Goal: Transaction & Acquisition: Purchase product/service

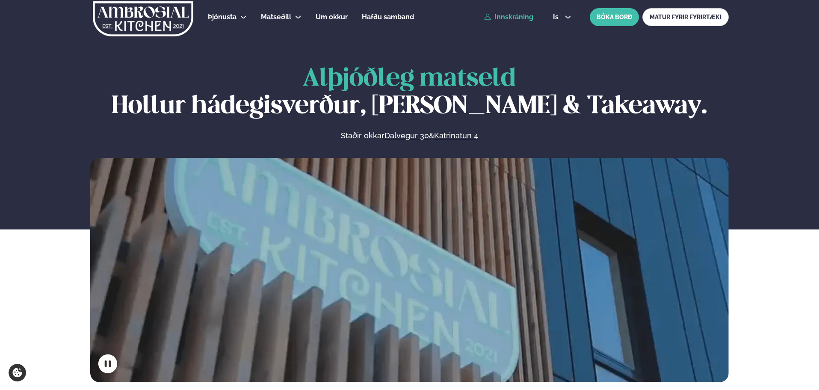
click at [497, 14] on link "Innskráning" at bounding box center [508, 17] width 49 height 8
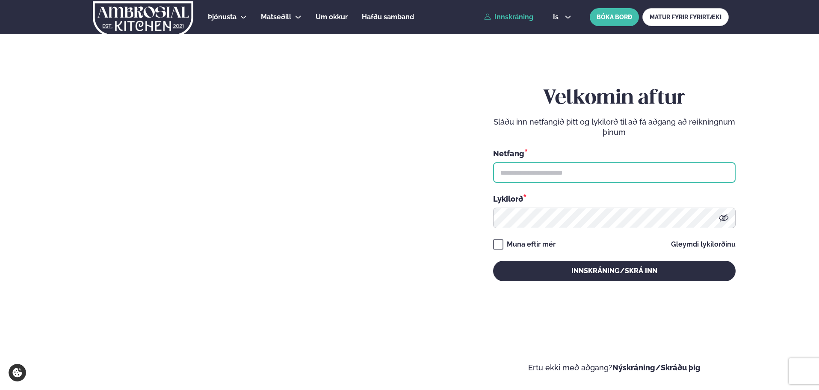
click at [522, 173] on input "text" at bounding box center [614, 172] width 242 height 21
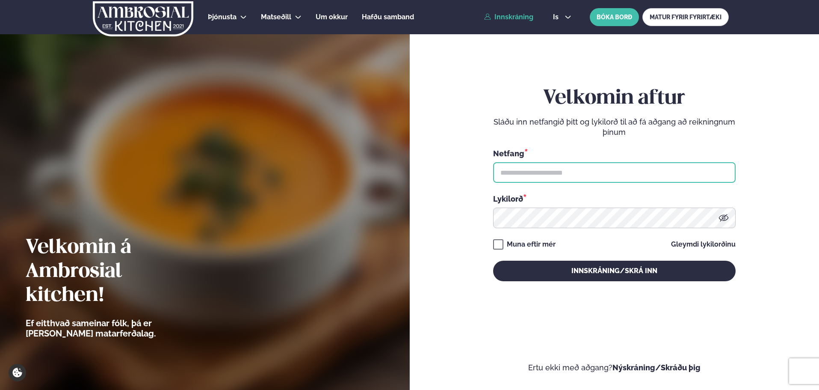
type input "**********"
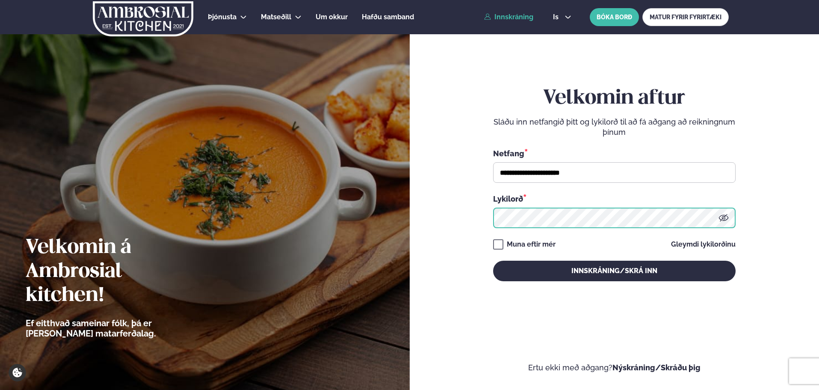
click at [493, 260] on button "Innskráning/Skrá inn" at bounding box center [614, 270] width 242 height 21
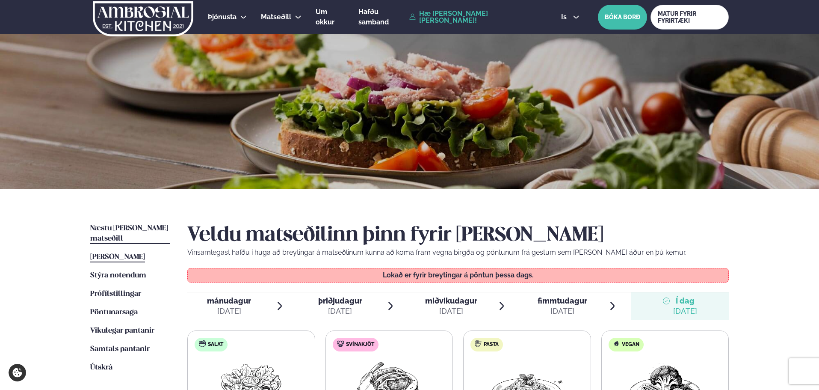
click at [129, 225] on span "Næstu [PERSON_NAME] matseðill" at bounding box center [129, 234] width 78 height 18
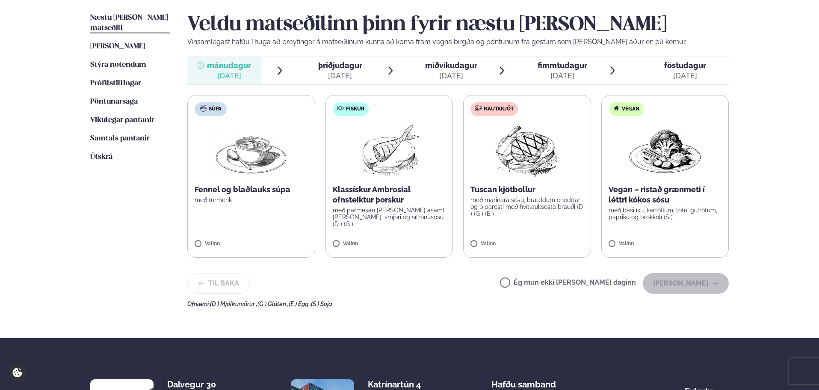
scroll to position [214, 0]
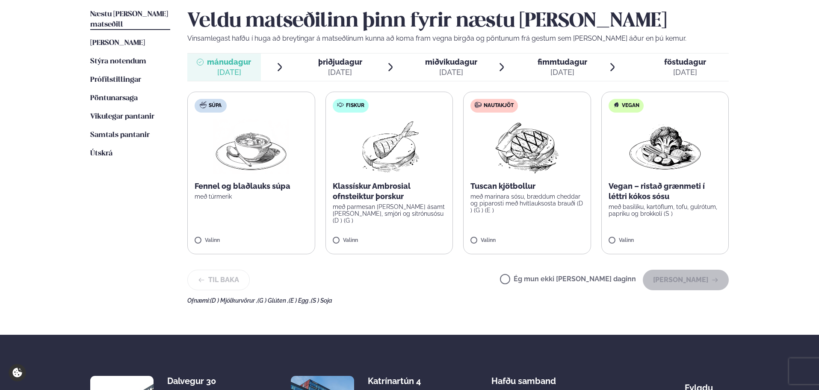
click at [360, 205] on p "með parmesan [PERSON_NAME] ásamt [PERSON_NAME], smjöri og sítrónusósu (D ) (G )" at bounding box center [389, 213] width 113 height 21
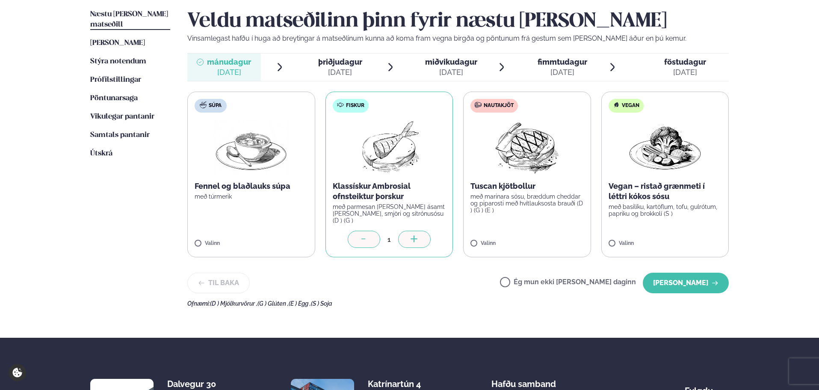
click at [416, 232] on div at bounding box center [414, 239] width 33 height 17
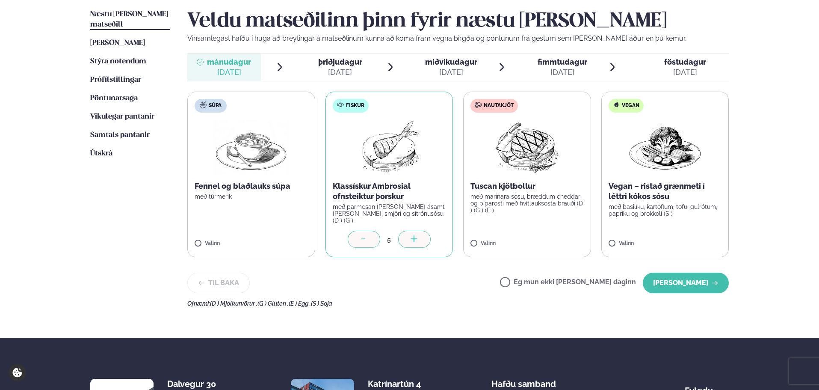
click at [416, 232] on div at bounding box center [414, 239] width 33 height 17
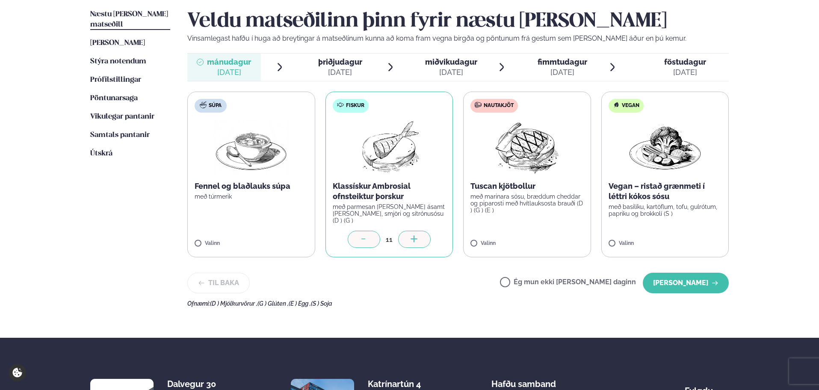
click at [416, 232] on div at bounding box center [414, 239] width 33 height 17
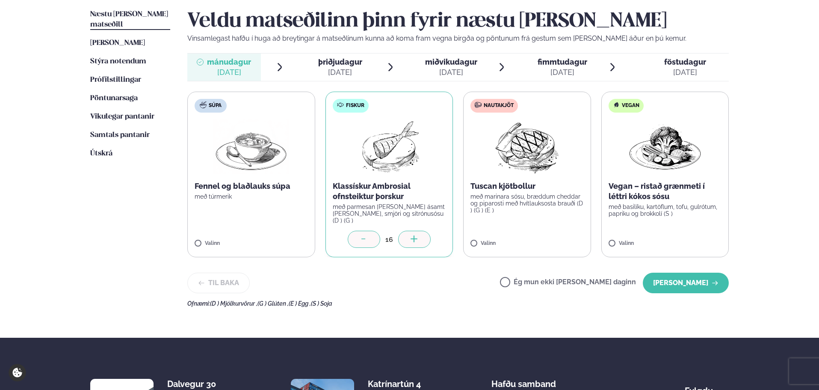
click at [416, 232] on div at bounding box center [414, 239] width 33 height 17
click at [511, 215] on label "Nautakjöt Tuscan kjötbollur með marinara sósu, bræddum cheddar og piparosti með…" at bounding box center [527, 175] width 128 height 166
click at [549, 235] on icon at bounding box center [552, 239] width 9 height 9
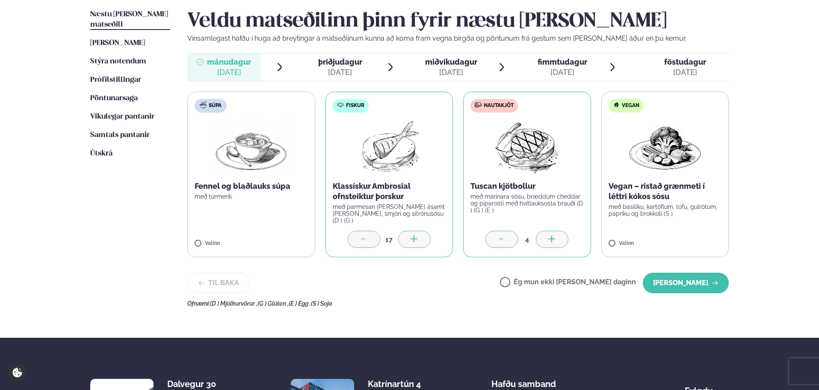
click at [549, 235] on icon at bounding box center [552, 239] width 9 height 9
click at [668, 283] on button "[PERSON_NAME]" at bounding box center [686, 282] width 86 height 21
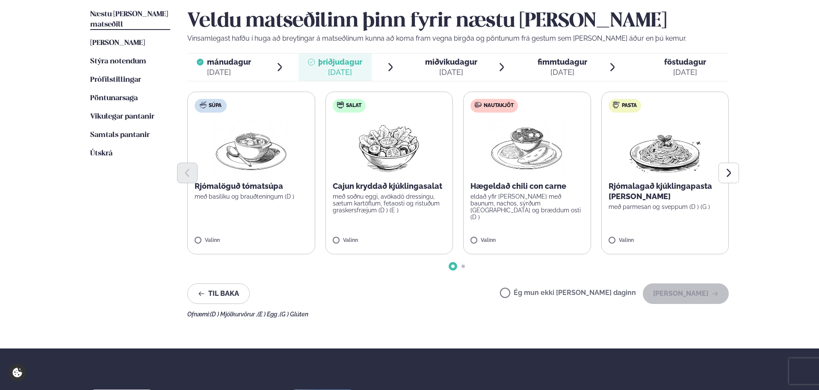
click at [378, 195] on p "með soðnu eggi, avókadó dressingu, sætum kartöflum, fetaosti og ristuðum graske…" at bounding box center [389, 203] width 113 height 21
click at [412, 235] on icon at bounding box center [414, 236] width 9 height 9
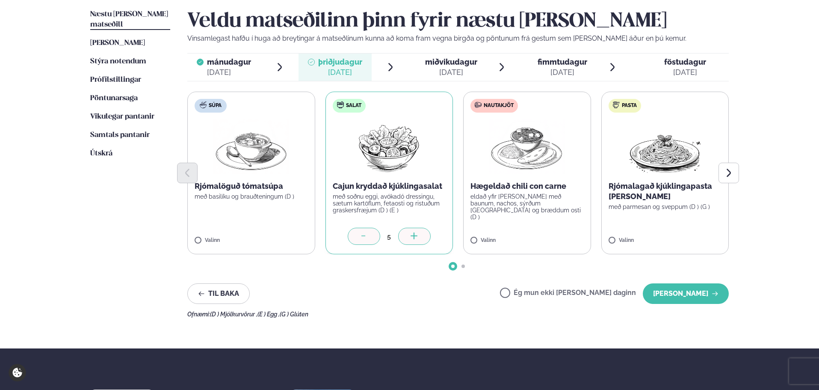
click at [412, 235] on icon at bounding box center [414, 236] width 9 height 9
click at [513, 217] on label "Nautakjöt Hægeldað chili con carne eldað yfir [PERSON_NAME] með baunum, nachos,…" at bounding box center [527, 173] width 128 height 163
click at [550, 239] on icon at bounding box center [552, 236] width 9 height 9
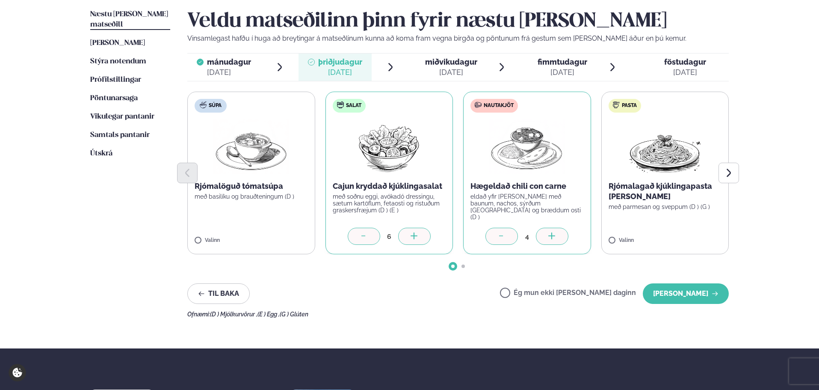
click at [505, 241] on icon at bounding box center [501, 236] width 9 height 9
click at [660, 201] on p "Rjómalagað kjúklingapasta [PERSON_NAME]" at bounding box center [665, 191] width 113 height 21
click at [685, 236] on div at bounding box center [690, 236] width 33 height 17
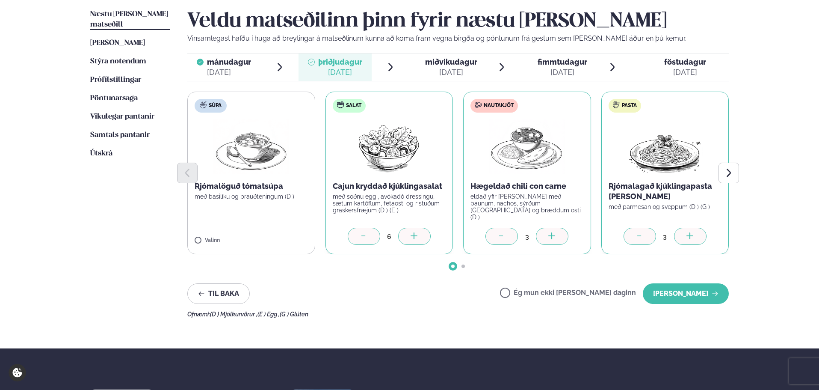
click at [685, 236] on div at bounding box center [690, 236] width 33 height 17
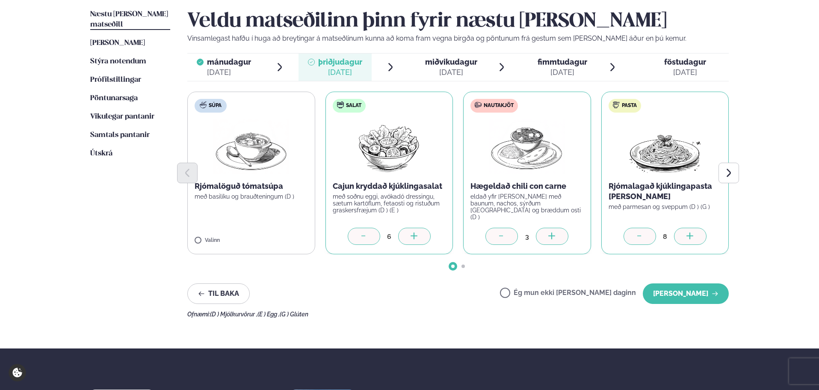
click at [685, 236] on div at bounding box center [690, 236] width 33 height 17
click at [689, 288] on button "[PERSON_NAME]" at bounding box center [686, 293] width 86 height 21
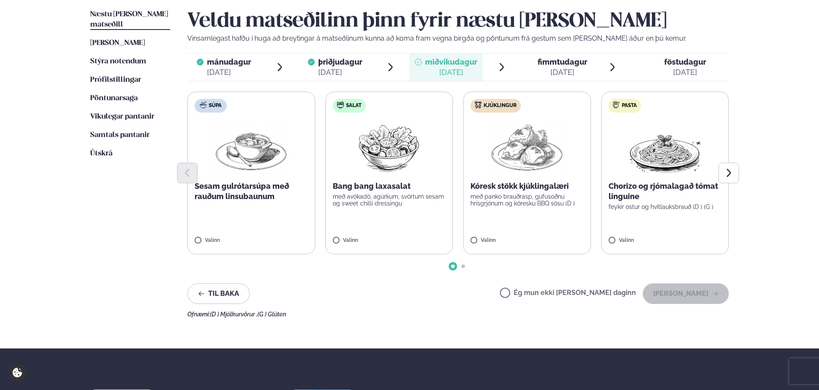
click at [378, 199] on p "með avókadó, agúrkum, svörtum sesam og sweet chilli dressingu" at bounding box center [389, 200] width 113 height 14
click at [409, 235] on div at bounding box center [414, 236] width 33 height 17
click at [523, 202] on p "með panko brauðrasp, gufusoðnu hrísgrjónum og kóresku BBQ sósu (D )" at bounding box center [526, 200] width 113 height 14
click at [556, 239] on icon at bounding box center [552, 236] width 9 height 9
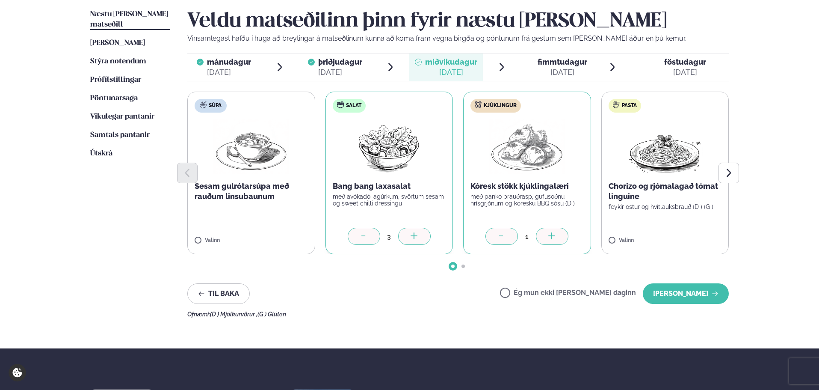
click at [556, 239] on icon at bounding box center [552, 236] width 9 height 9
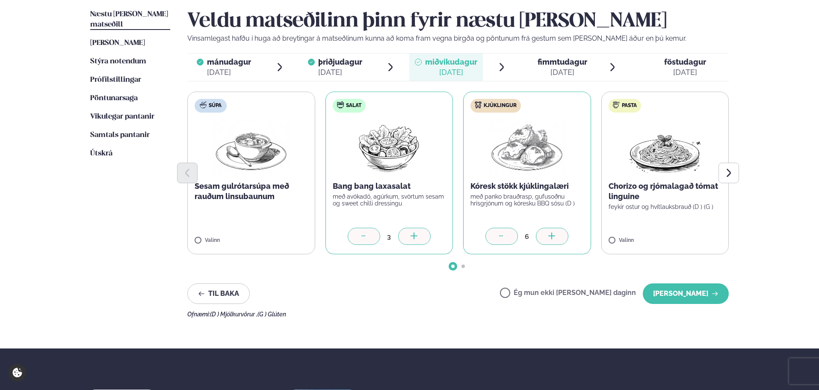
click at [556, 239] on icon at bounding box center [552, 236] width 9 height 9
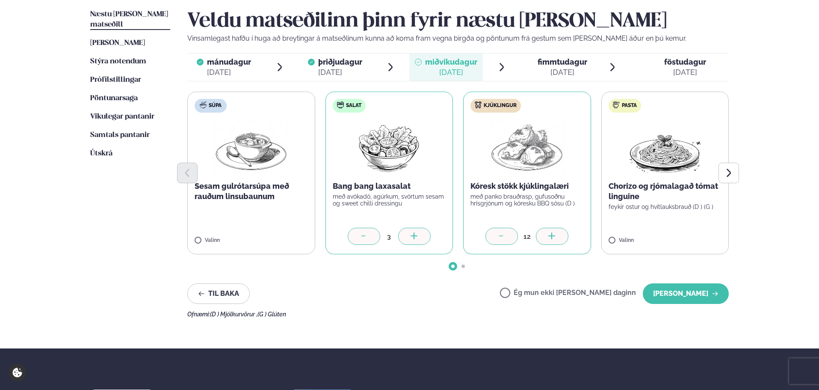
click at [556, 239] on icon at bounding box center [552, 236] width 9 height 9
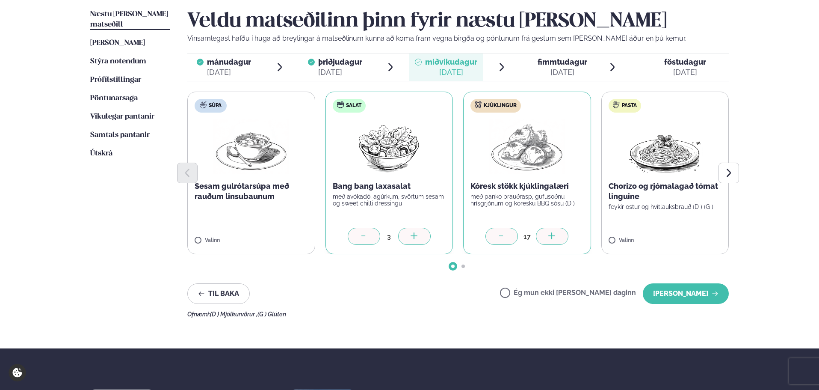
click at [644, 195] on p "Chorizo og rjómalagað tómat linguine" at bounding box center [665, 191] width 113 height 21
click at [689, 298] on button "[PERSON_NAME]" at bounding box center [686, 293] width 86 height 21
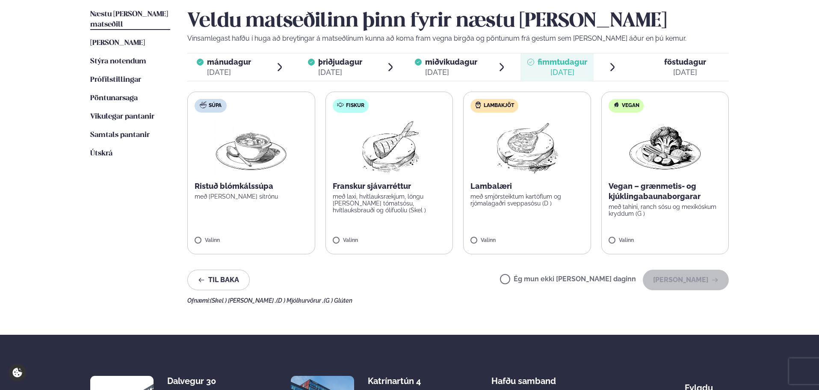
click at [406, 207] on p "með laxi, hvítlauksrækjum, löngu [PERSON_NAME] tómatsósu, hvítlauksbrauði og ól…" at bounding box center [389, 203] width 113 height 21
click at [415, 233] on icon at bounding box center [414, 236] width 9 height 9
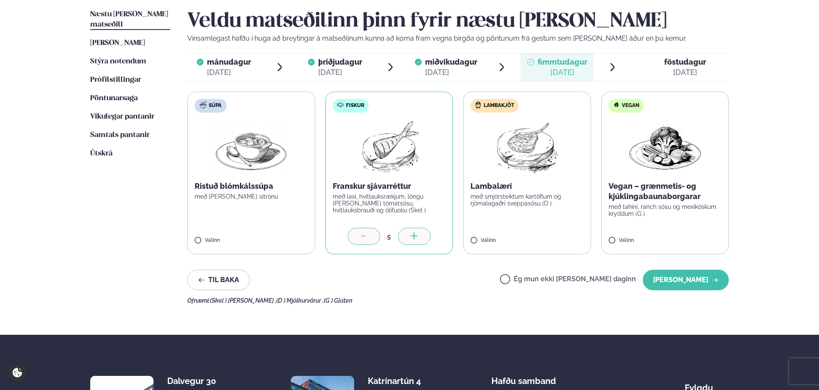
click at [415, 233] on icon at bounding box center [414, 236] width 9 height 9
click at [350, 230] on div at bounding box center [364, 236] width 33 height 17
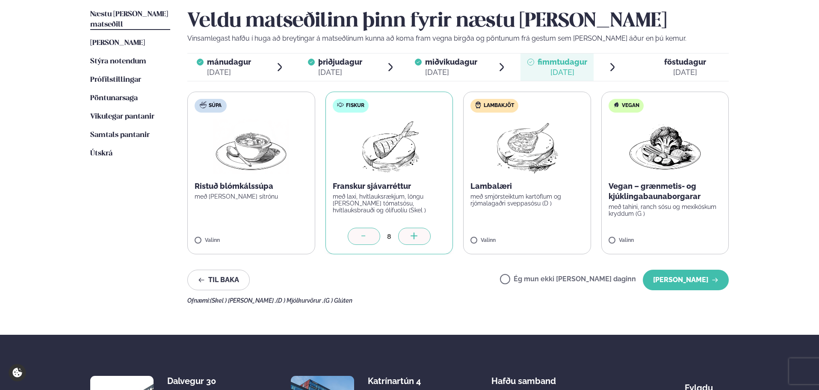
click at [539, 201] on p "með smjörsteiktum kartöflum og rjómalagaðri sveppasósu (D )" at bounding box center [526, 200] width 113 height 14
click at [555, 229] on div at bounding box center [552, 236] width 33 height 17
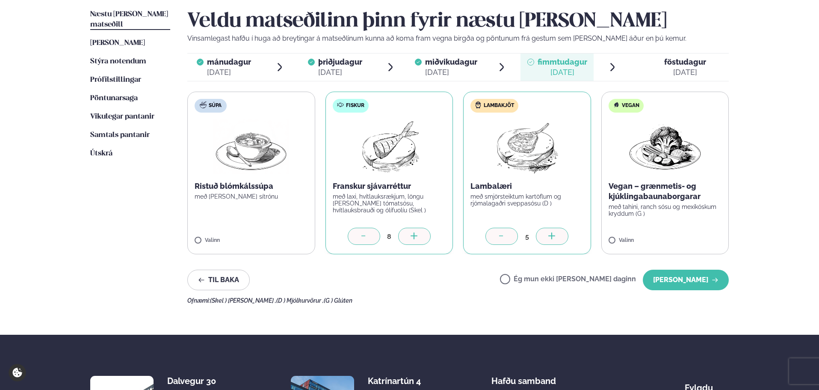
click at [555, 229] on div at bounding box center [552, 236] width 33 height 17
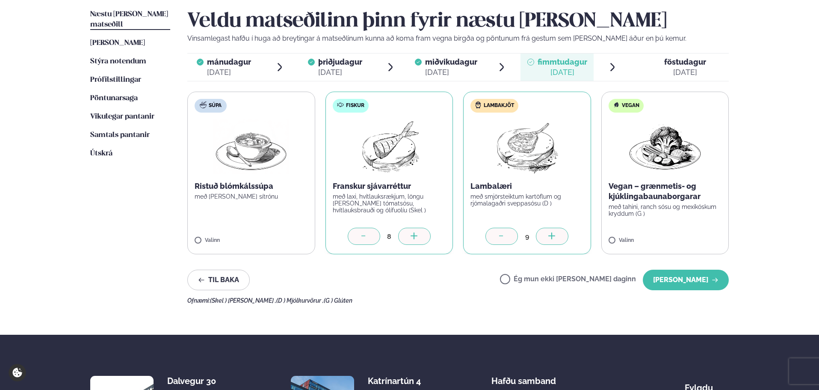
click at [555, 229] on div at bounding box center [552, 236] width 33 height 17
click at [641, 218] on label "Vegan Vegan – grænmetis- og kjúklingabaunaborgarar með tahini, ranch sósu og me…" at bounding box center [665, 173] width 128 height 163
click at [716, 284] on button "[PERSON_NAME]" at bounding box center [686, 279] width 86 height 21
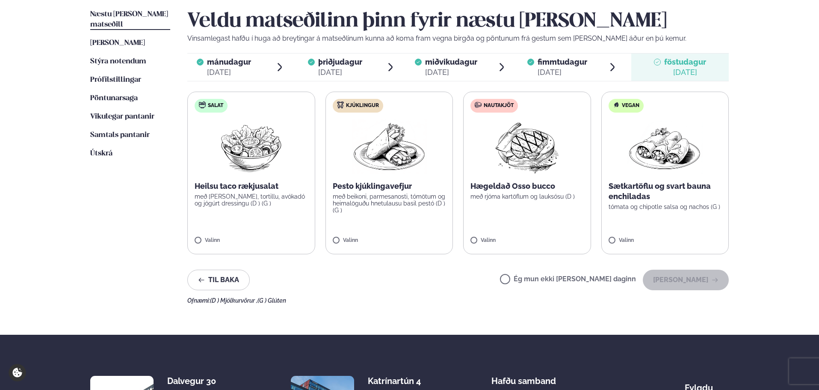
click at [437, 204] on p "með beikoni, parmesanosti, tómötum og heimalöguðu hnetulausu basil pestó (D ) (…" at bounding box center [389, 203] width 113 height 21
click at [417, 235] on icon at bounding box center [414, 236] width 9 height 9
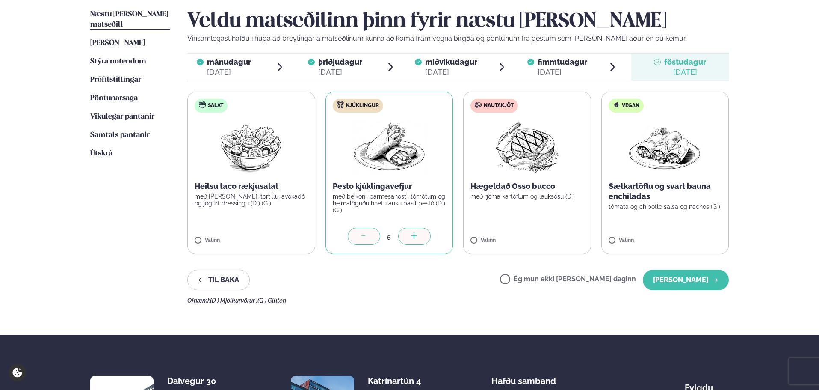
click at [417, 235] on icon at bounding box center [414, 236] width 9 height 9
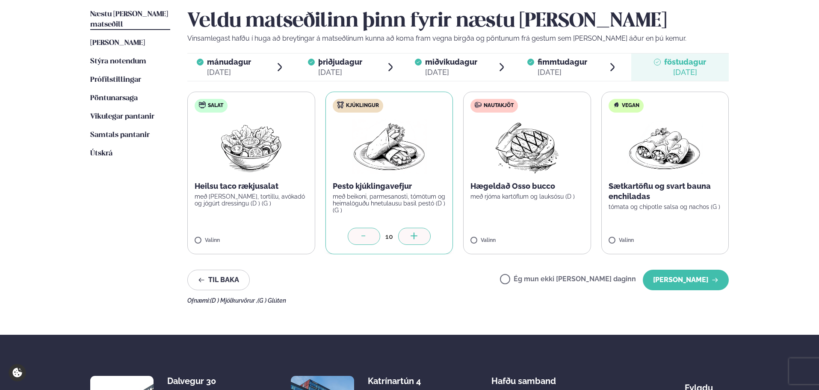
click at [417, 235] on icon at bounding box center [414, 236] width 9 height 9
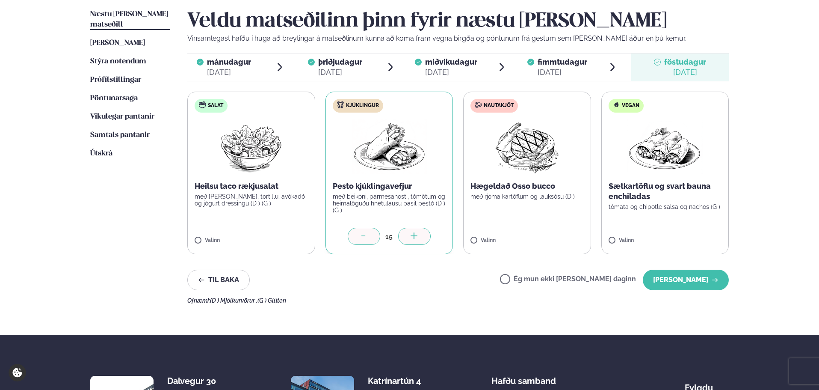
click at [417, 235] on icon at bounding box center [414, 236] width 9 height 9
click at [519, 199] on p "með rjóma kartöflum og lauksósu (D )" at bounding box center [526, 196] width 113 height 7
click at [547, 240] on div at bounding box center [552, 236] width 33 height 17
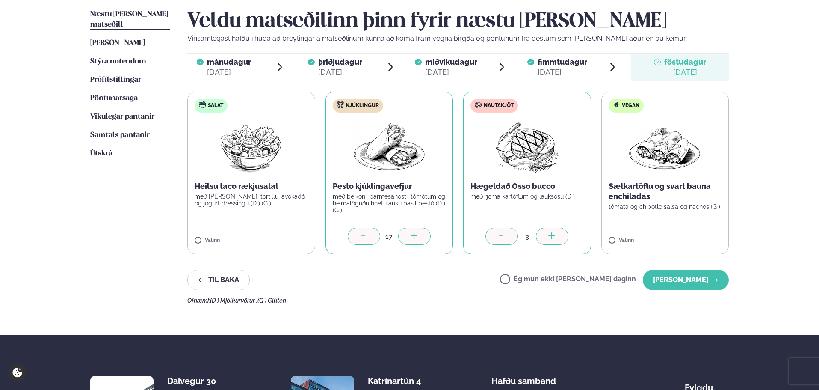
click at [547, 240] on div at bounding box center [552, 236] width 33 height 17
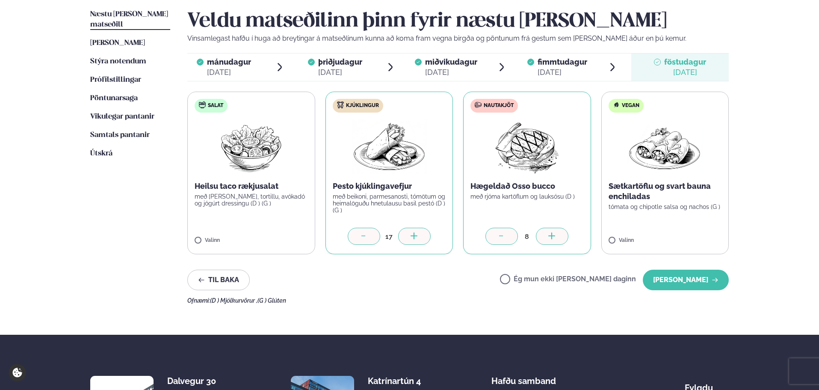
click at [509, 236] on div at bounding box center [501, 236] width 33 height 17
click at [676, 284] on button "[PERSON_NAME]" at bounding box center [686, 279] width 86 height 21
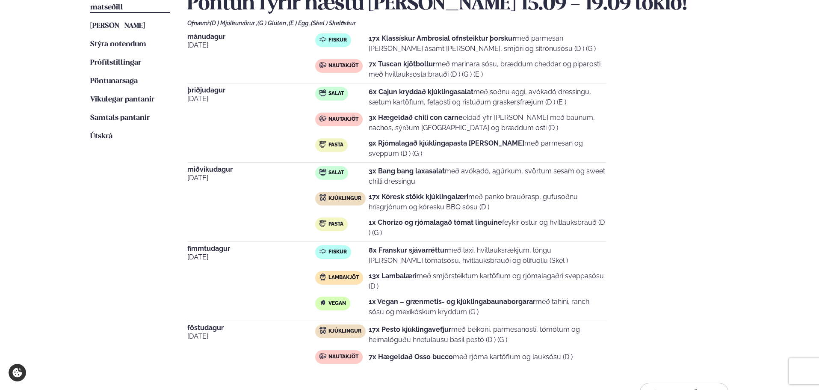
scroll to position [241, 0]
